Goal: Navigation & Orientation: Find specific page/section

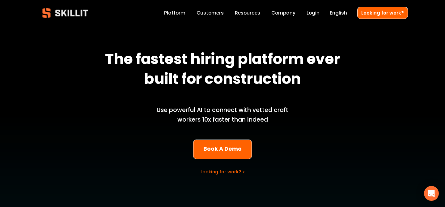
click at [316, 11] on link "Login" at bounding box center [312, 13] width 13 height 8
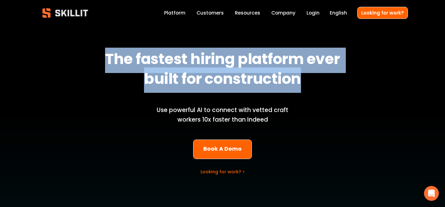
drag, startPoint x: 302, startPoint y: 79, endPoint x: 93, endPoint y: 59, distance: 210.0
copy strong "The fastest hiring platform ever built for construction"
